Goal: Task Accomplishment & Management: Manage account settings

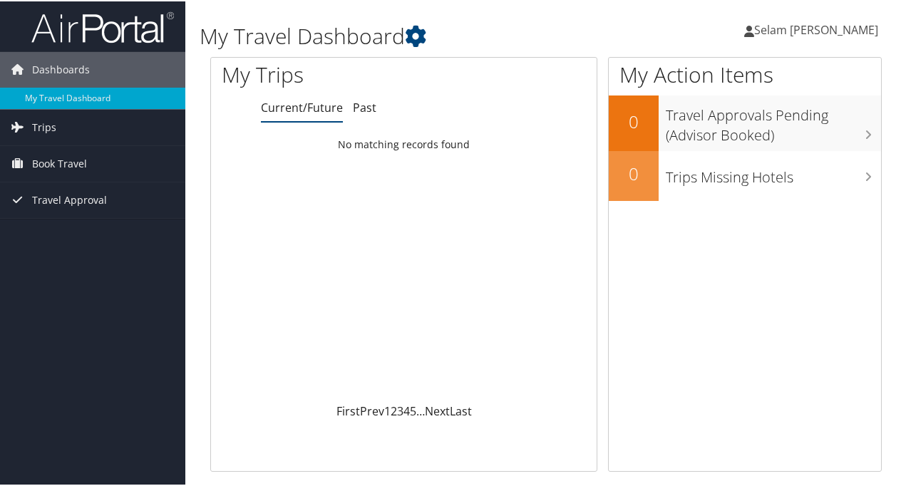
click at [81, 148] on span "Book Travel" at bounding box center [59, 163] width 55 height 36
click at [72, 223] on link "Book/Manage Online Trips" at bounding box center [92, 233] width 185 height 21
click at [158, 124] on link "Trips" at bounding box center [92, 126] width 185 height 36
click at [77, 158] on link "Current/Future Trips" at bounding box center [92, 154] width 185 height 21
